Goal: Communication & Community: Answer question/provide support

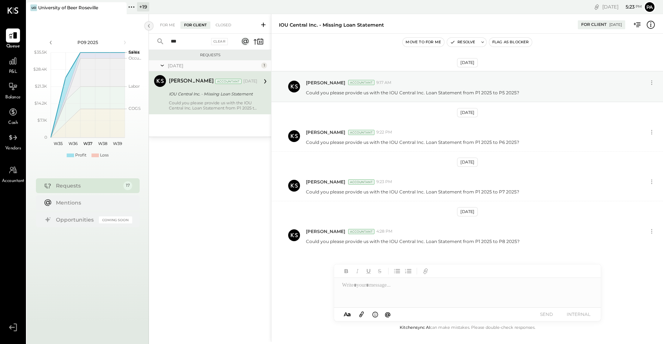
click at [149, 36] on div "*** Clear" at bounding box center [195, 42] width 92 height 16
click at [133, 8] on icon at bounding box center [132, 7] width 10 height 10
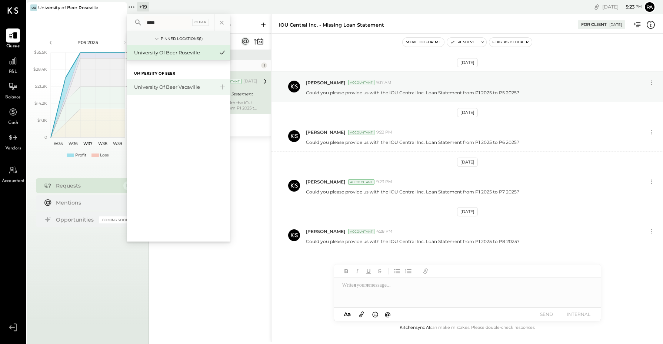
type input "****"
click at [156, 84] on div "University of Beer Vacaville" at bounding box center [174, 87] width 80 height 7
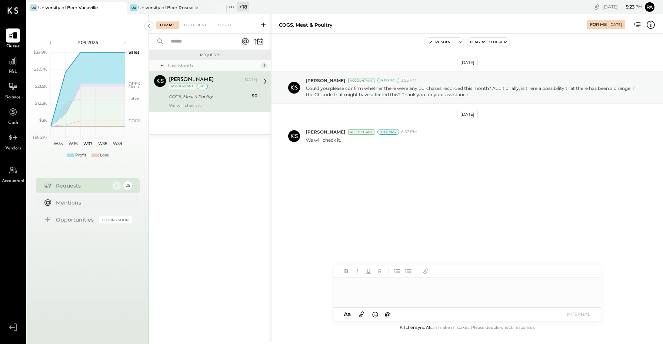
click at [191, 45] on input "text" at bounding box center [199, 42] width 67 height 12
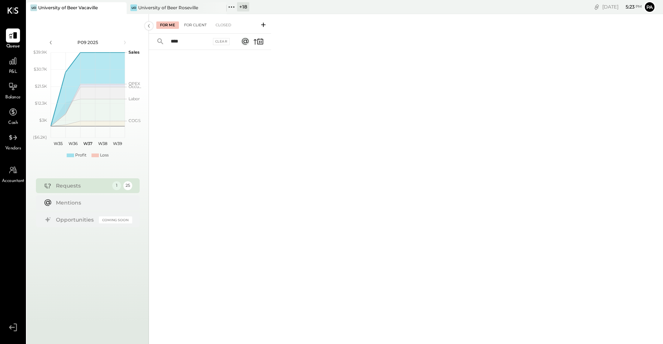
type input "****"
click at [198, 23] on div "For Me For Client Closed" at bounding box center [210, 24] width 122 height 20
click at [199, 23] on div "For Client" at bounding box center [195, 24] width 30 height 7
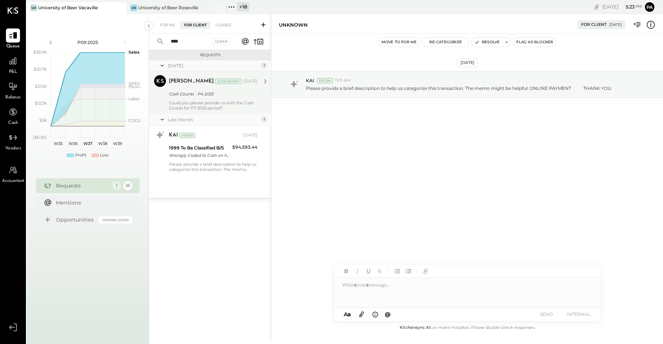
click at [193, 94] on div "Cash Counts - P4 2025" at bounding box center [212, 93] width 86 height 7
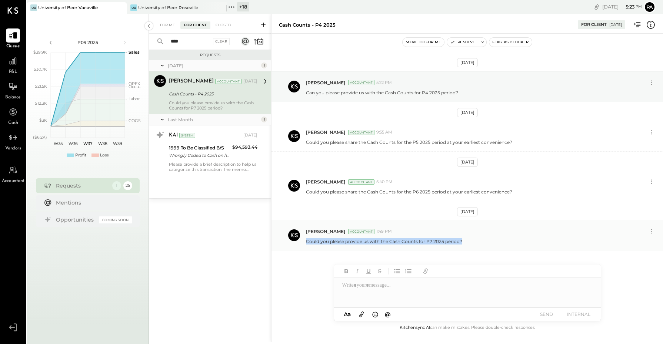
drag, startPoint x: 305, startPoint y: 241, endPoint x: 468, endPoint y: 238, distance: 162.9
click at [468, 238] on div "[PERSON_NAME] Accountant 1:49 PM Could you please provide us with the Cash Coun…" at bounding box center [466, 235] width 391 height 30
copy p "Could you please provide us with the Cash Counts for P7 2025 period?"
click at [389, 285] on div at bounding box center [467, 293] width 267 height 30
paste div
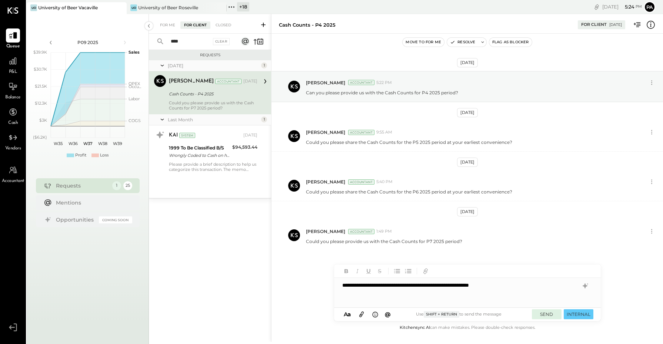
click at [545, 315] on button "SEND" at bounding box center [547, 315] width 30 height 10
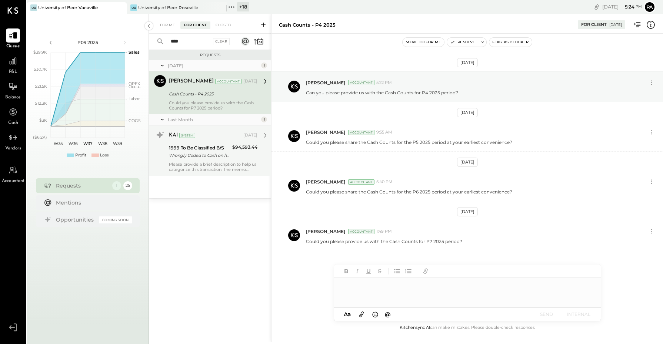
click at [202, 158] on div "Wrongly Coded to Cash on hand" at bounding box center [199, 155] width 61 height 7
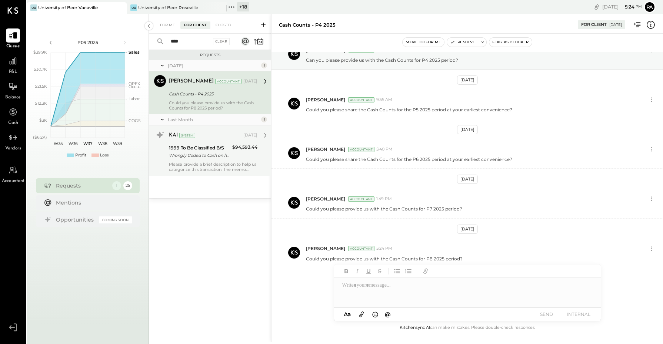
click at [202, 158] on div "Wrongly Coded to Cash on hand" at bounding box center [199, 155] width 61 height 7
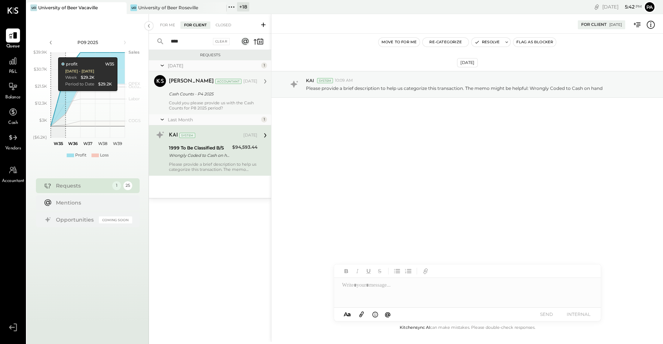
click at [186, 101] on div "Could you please provide us with the Cash Counts for P8 2025 period?" at bounding box center [213, 105] width 88 height 10
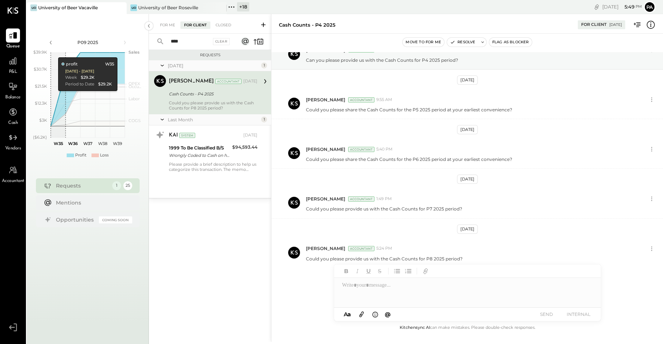
drag, startPoint x: 194, startPoint y: 41, endPoint x: 137, endPoint y: 41, distance: 57.0
click at [137, 41] on div "P09 2025 polygon, polyline { transition: fill-opacity 0.1s, stroke-opacity 0.1s…" at bounding box center [345, 186] width 636 height 344
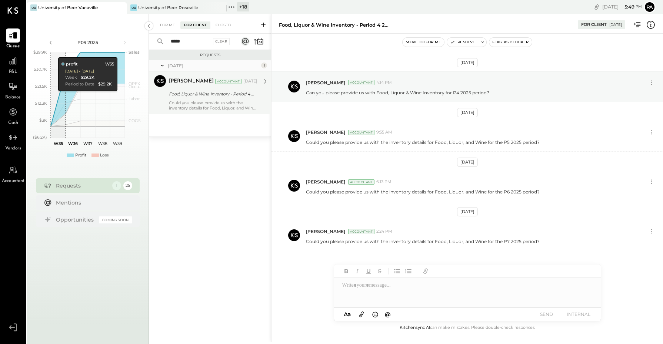
click at [190, 97] on div "Food, Liquor & Wine Inventory - Period 4 2025" at bounding box center [212, 93] width 86 height 7
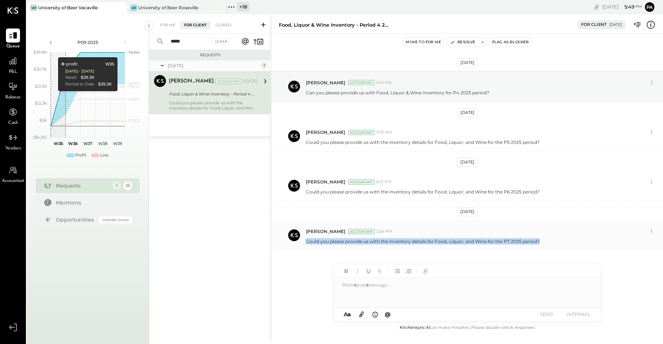
drag, startPoint x: 306, startPoint y: 241, endPoint x: 555, endPoint y: 244, distance: 248.4
click at [555, 244] on div "Could you please provide us with the inventory details for Food, Liquor, and Wi…" at bounding box center [481, 241] width 351 height 8
copy p "Could you please provide us with the inventory details for Food, Liquor, and Wi…"
click at [371, 286] on div at bounding box center [467, 293] width 267 height 30
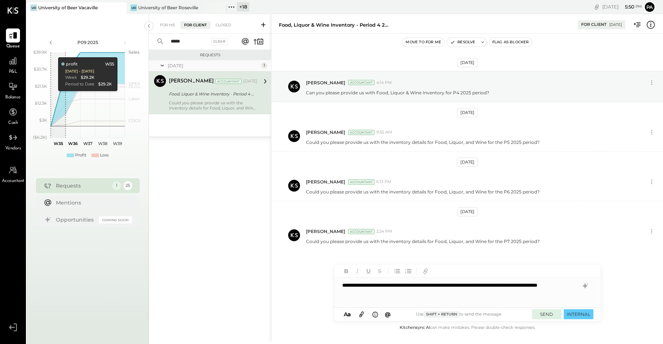
click at [548, 312] on button "SEND" at bounding box center [547, 315] width 30 height 10
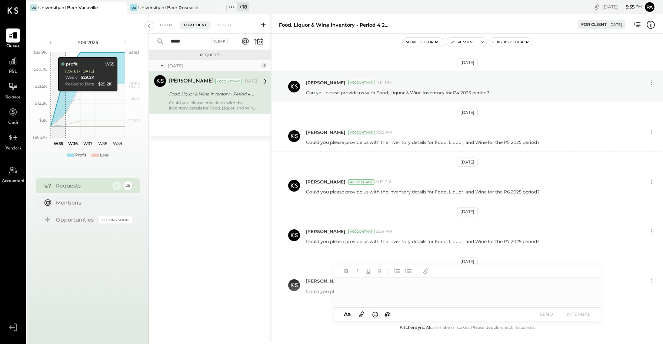
scroll to position [34, 0]
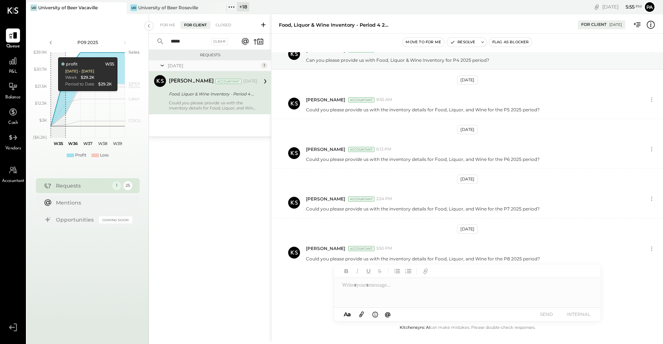
drag, startPoint x: 163, startPoint y: 41, endPoint x: 150, endPoint y: 41, distance: 13.0
click at [150, 41] on div "***** Clear" at bounding box center [195, 42] width 92 height 16
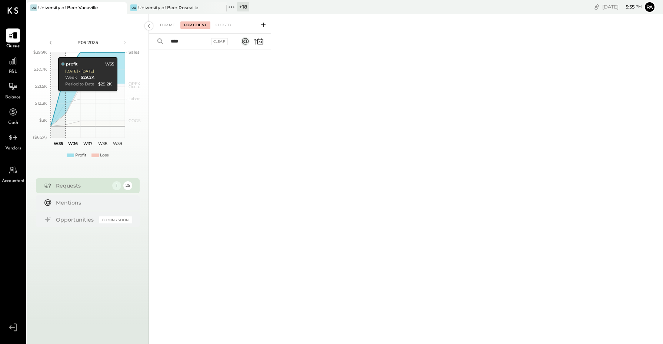
drag, startPoint x: 185, startPoint y: 41, endPoint x: 143, endPoint y: 42, distance: 42.2
click at [143, 42] on div "P09 2025 polygon, polyline { transition: fill-opacity 0.1s, stroke-opacity 0.1s…" at bounding box center [345, 186] width 636 height 344
type input "*"
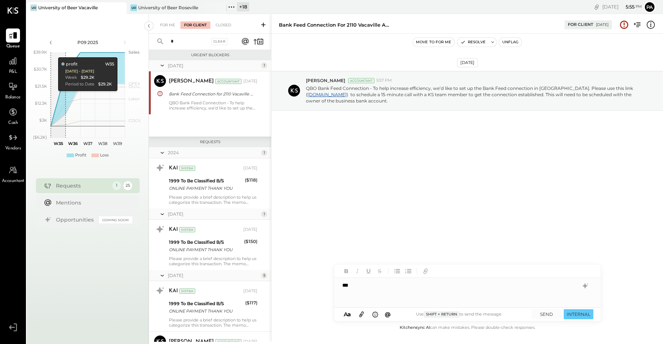
click at [188, 39] on input "*" at bounding box center [187, 42] width 43 height 12
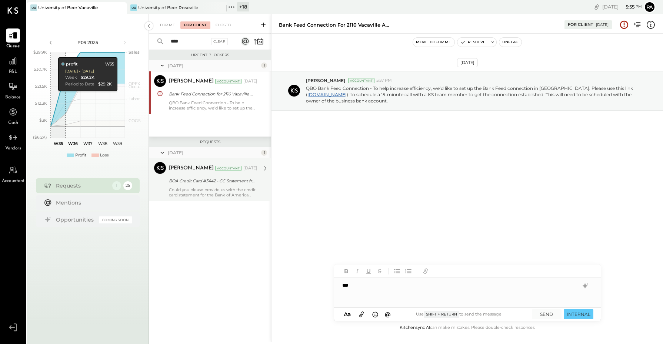
click at [199, 176] on div "[PERSON_NAME] Accountant [DATE] BOA Credit Card #3442 - CC Statement from P1 20…" at bounding box center [213, 180] width 88 height 36
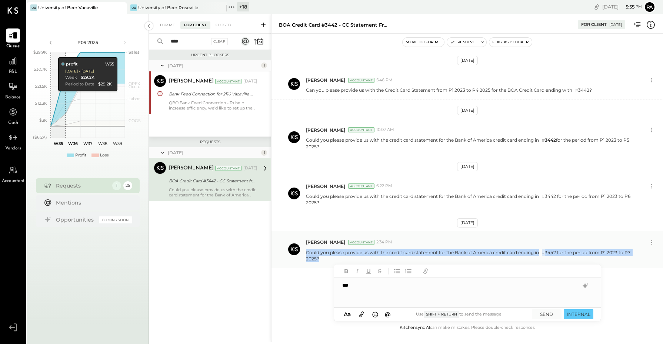
drag, startPoint x: 305, startPoint y: 251, endPoint x: 328, endPoint y: 258, distance: 24.1
click at [328, 258] on p "Could you please provide us with the credit card statement for the Bank of Amer…" at bounding box center [473, 256] width 334 height 13
copy p "Could you please provide us with the credit card statement for the Bank of Amer…"
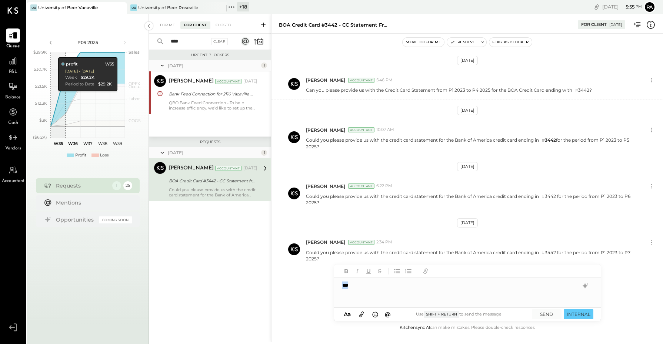
drag, startPoint x: 366, startPoint y: 290, endPoint x: 321, endPoint y: 284, distance: 45.2
click at [321, 286] on div "BOA Credit Card #3442 - CC Statement from P1 2023 to P3 2025 For Client [DATE] …" at bounding box center [467, 178] width 392 height 328
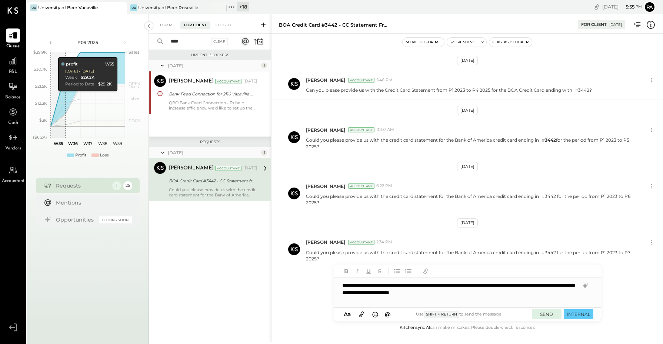
click at [541, 313] on button "SEND" at bounding box center [547, 315] width 30 height 10
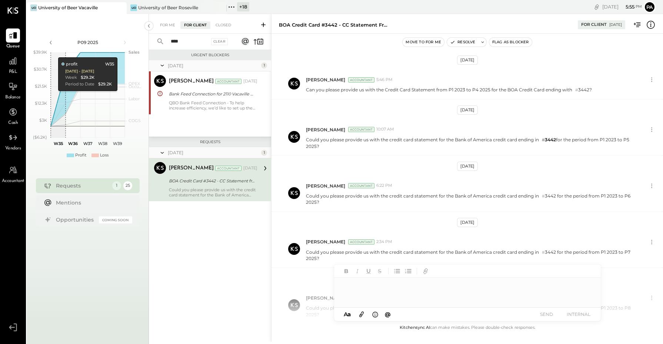
scroll to position [109, 0]
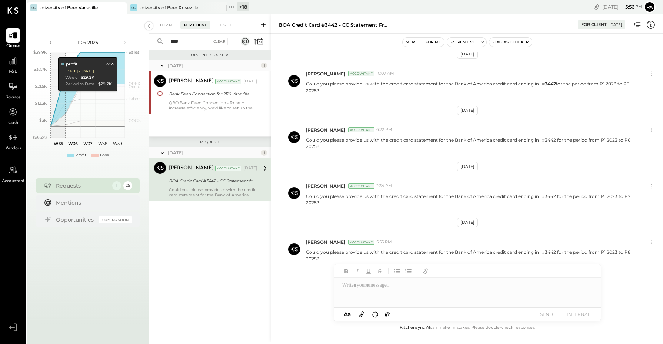
drag, startPoint x: 189, startPoint y: 44, endPoint x: 158, endPoint y: 40, distance: 31.4
click at [158, 40] on div "**** Clear" at bounding box center [195, 42] width 92 height 16
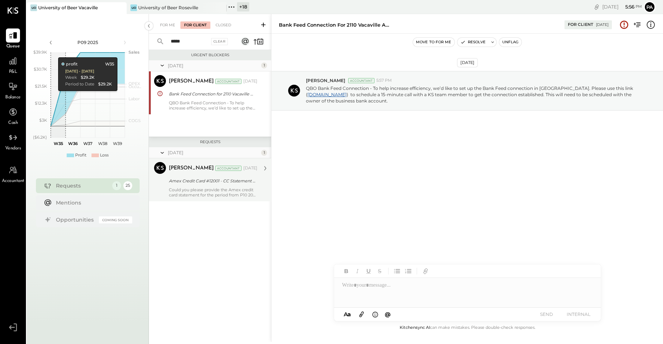
click at [189, 191] on div "Could you please provide the Amex credit card statement for the period from P10…" at bounding box center [213, 192] width 88 height 10
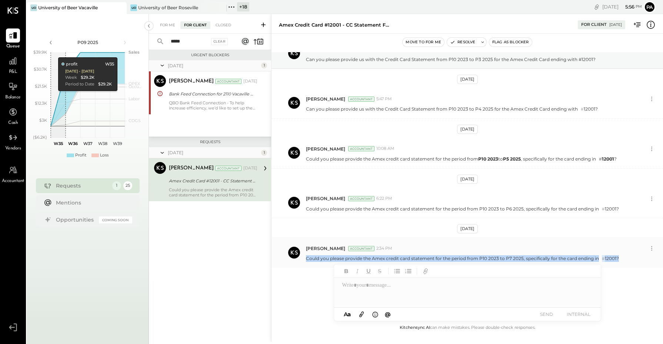
drag, startPoint x: 305, startPoint y: 257, endPoint x: 637, endPoint y: 255, distance: 331.4
click at [637, 255] on div "Could you please provide the Amex credit card statement for the period from P10…" at bounding box center [481, 258] width 351 height 8
copy p "Could you please provide the Amex credit card statement for the period from P10…"
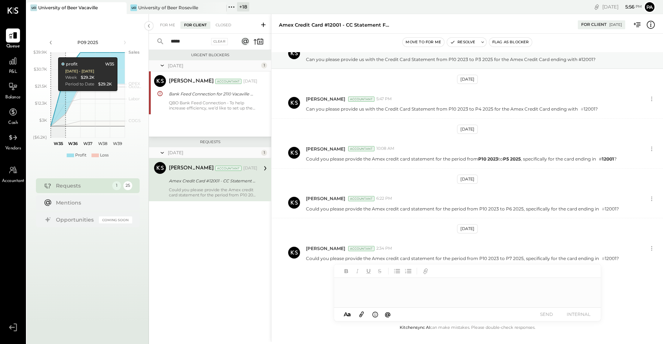
click at [363, 294] on div at bounding box center [467, 293] width 267 height 30
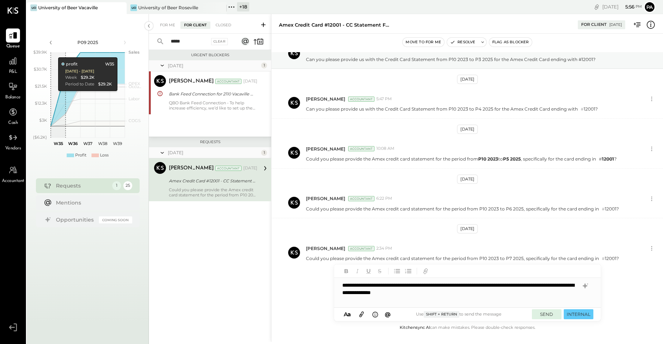
click at [543, 313] on button "SEND" at bounding box center [547, 315] width 30 height 10
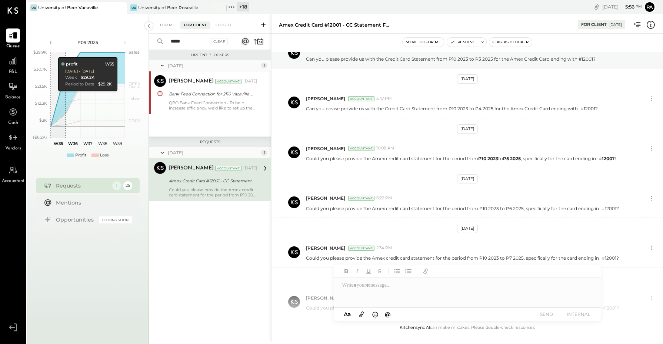
scroll to position [84, 0]
drag, startPoint x: 193, startPoint y: 41, endPoint x: 120, endPoint y: 27, distance: 74.6
click at [138, 36] on div "P09 2025 polygon, polyline { transition: fill-opacity 0.1s, stroke-opacity 0.1s…" at bounding box center [345, 186] width 636 height 344
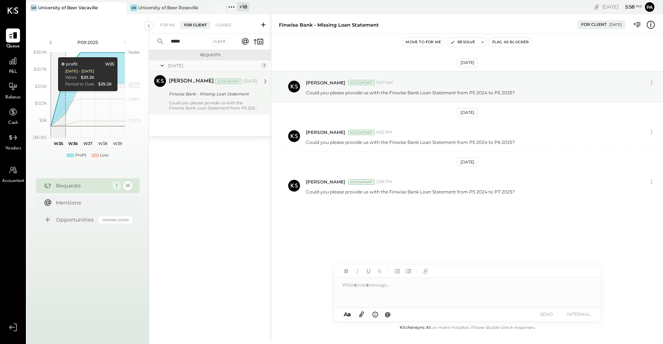
click at [208, 72] on div "[PERSON_NAME] Accountant [PERSON_NAME] Accountant [DATE] Finwise Bank - Missing…" at bounding box center [210, 92] width 122 height 43
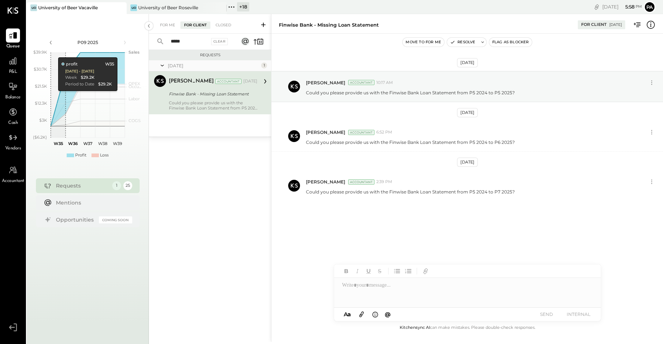
click at [203, 97] on div "Finwise Bank - Missing Loan Statement" at bounding box center [212, 93] width 86 height 7
drag, startPoint x: 305, startPoint y: 193, endPoint x: 520, endPoint y: 204, distance: 215.0
click at [520, 204] on div "[DATE] [PERSON_NAME] Accountant 10:17 AM Could you please provide us with the F…" at bounding box center [466, 154] width 391 height 204
copy p "Could you please provide us with the Finwise Bank Loan Statement from P5 2024 t…"
drag, startPoint x: 367, startPoint y: 296, endPoint x: 368, endPoint y: 290, distance: 6.3
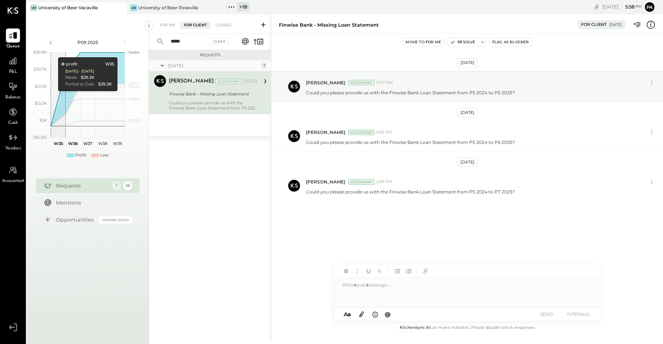
click at [367, 295] on div at bounding box center [467, 293] width 267 height 30
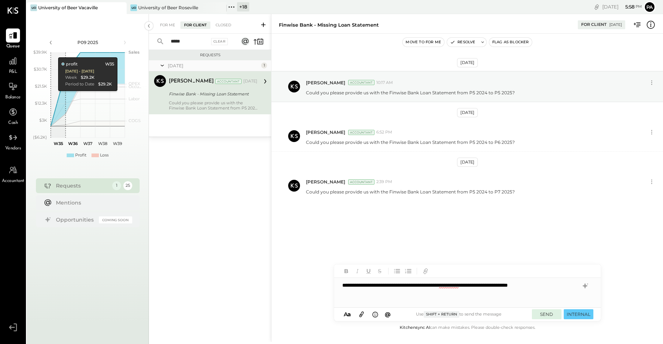
click at [551, 316] on button "SEND" at bounding box center [547, 315] width 30 height 10
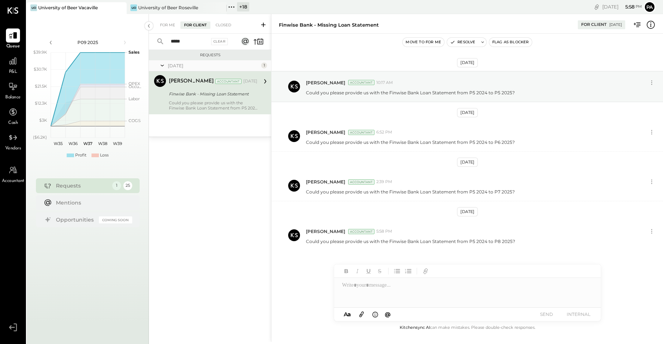
drag, startPoint x: 190, startPoint y: 43, endPoint x: 162, endPoint y: 43, distance: 27.8
click at [163, 43] on div "***** Clear" at bounding box center [195, 42] width 92 height 16
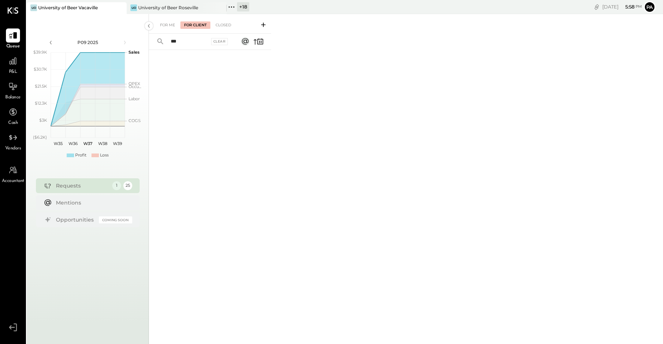
type input "**"
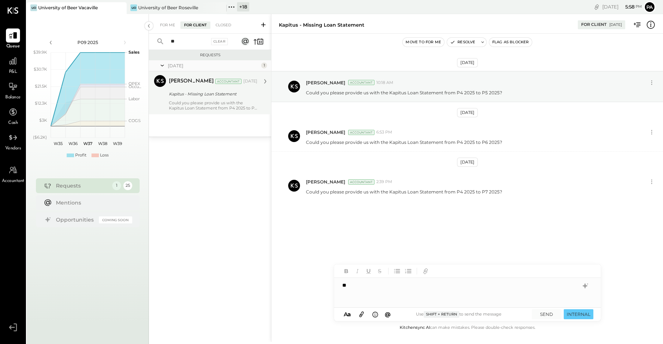
click at [191, 99] on div "[PERSON_NAME] Accountant [DATE] Kapitus - Missing Loan Statement Could you plea…" at bounding box center [213, 93] width 88 height 36
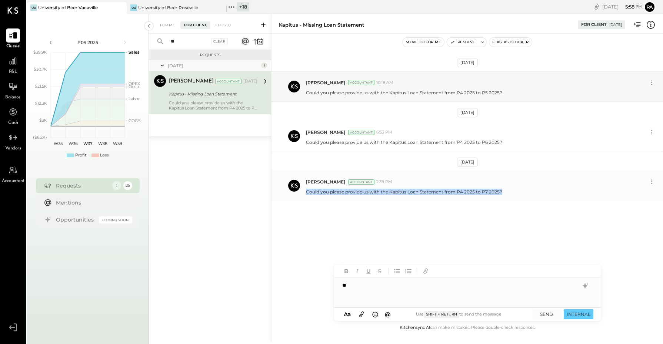
drag, startPoint x: 307, startPoint y: 193, endPoint x: 505, endPoint y: 198, distance: 197.4
click at [505, 198] on div "[PERSON_NAME] Accountant 2:39 PM Could you please provide us with the Kapitus L…" at bounding box center [466, 186] width 391 height 30
copy p "Could you please provide us with the Kapitus Loan Statement from P4 2025 to P7 …"
click at [409, 291] on div "**" at bounding box center [467, 293] width 267 height 30
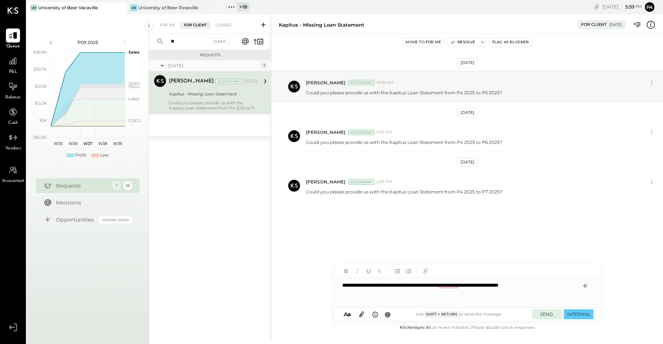
click at [543, 312] on button "SEND" at bounding box center [547, 315] width 30 height 10
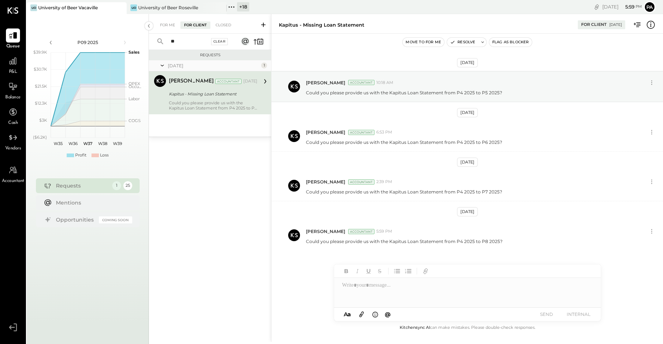
click at [220, 41] on div "Clear" at bounding box center [219, 41] width 17 height 7
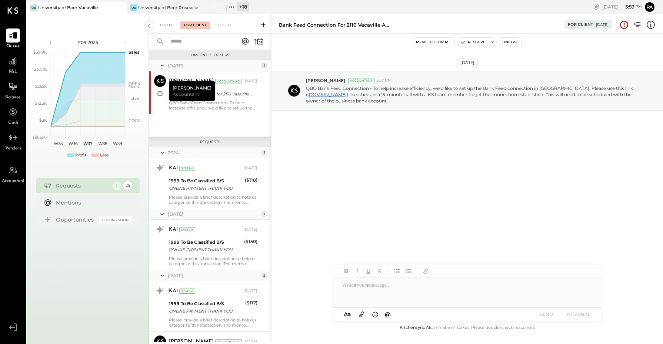
click at [184, 40] on input "text" at bounding box center [198, 42] width 65 height 12
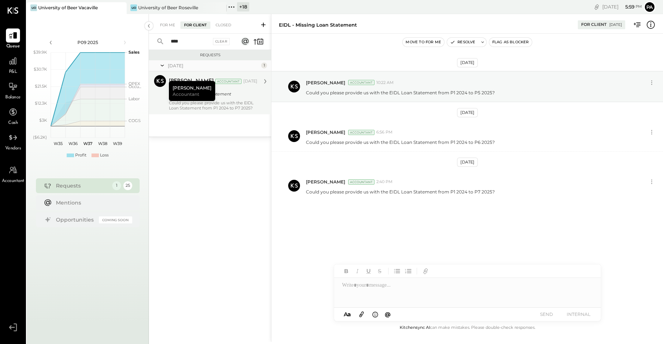
type input "****"
click at [169, 102] on div "Could you please provide us with the EIDL Loan Statement from P1 2024 to P7 202…" at bounding box center [213, 105] width 88 height 10
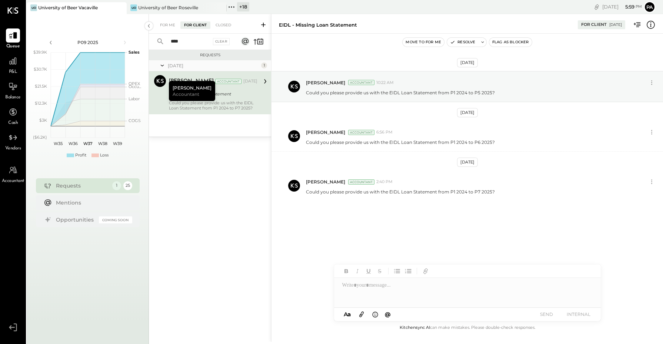
click at [191, 101] on div "[PERSON_NAME] Accountant" at bounding box center [192, 91] width 46 height 20
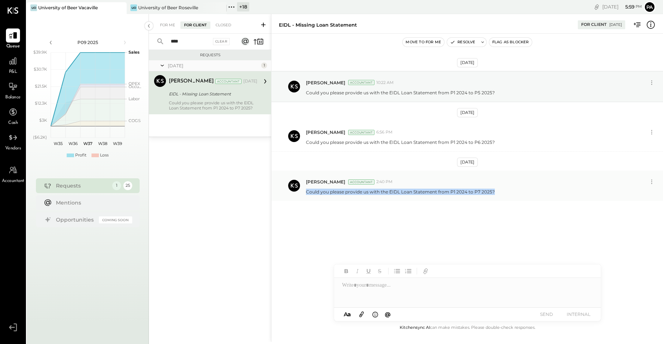
drag, startPoint x: 304, startPoint y: 195, endPoint x: 515, endPoint y: 197, distance: 210.7
click at [515, 197] on div "[PERSON_NAME] Accountant 2:40 PM Could you please provide us with the EIDL Loan…" at bounding box center [466, 186] width 391 height 30
copy p "Could you please provide us with the EIDL Loan Statement from P1 2024 to P7 202…"
drag, startPoint x: 349, startPoint y: 290, endPoint x: 352, endPoint y: 281, distance: 10.0
click at [349, 290] on div at bounding box center [467, 293] width 267 height 30
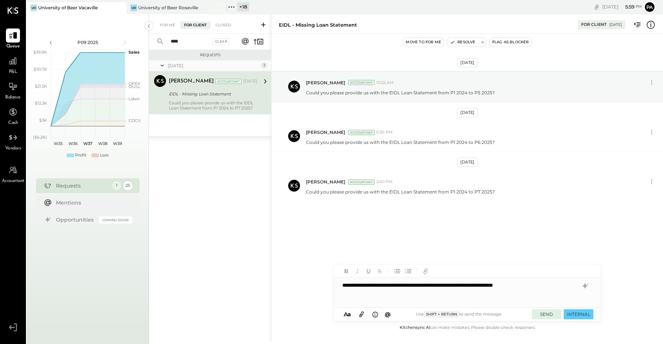
click at [539, 314] on button "SEND" at bounding box center [547, 315] width 30 height 10
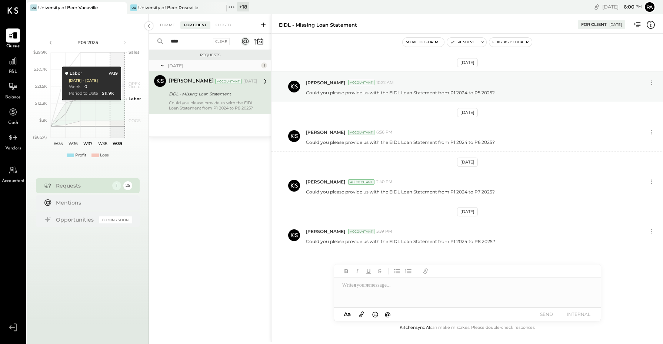
click at [9, 324] on icon at bounding box center [12, 327] width 13 height 11
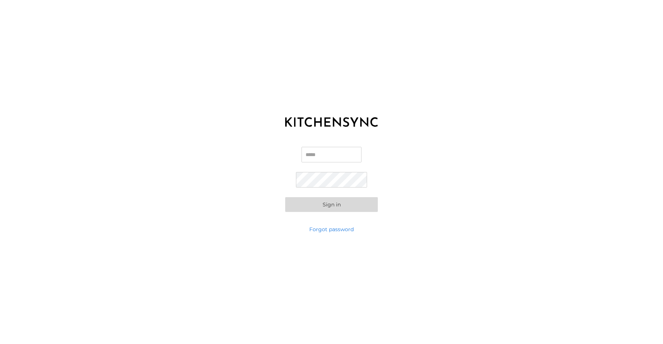
type input "**********"
